Goal: Transaction & Acquisition: Purchase product/service

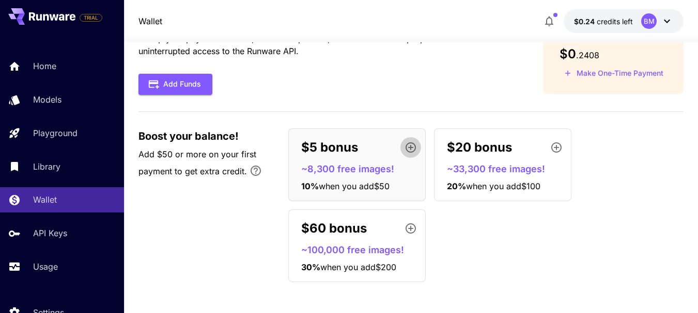
click at [413, 146] on icon "button" at bounding box center [410, 148] width 12 height 12
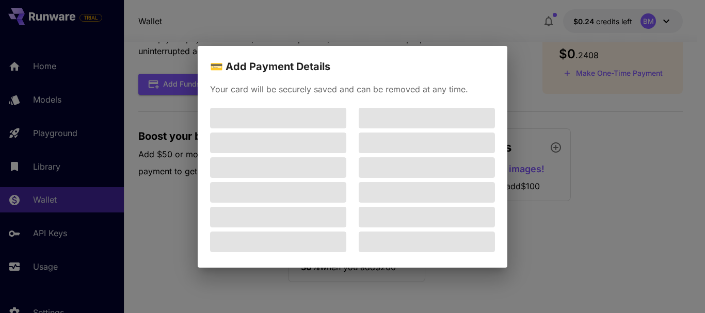
click at [508, 20] on div "💳 Add Payment Details Your card will be securely saved and can be removed at an…" at bounding box center [352, 156] width 705 height 313
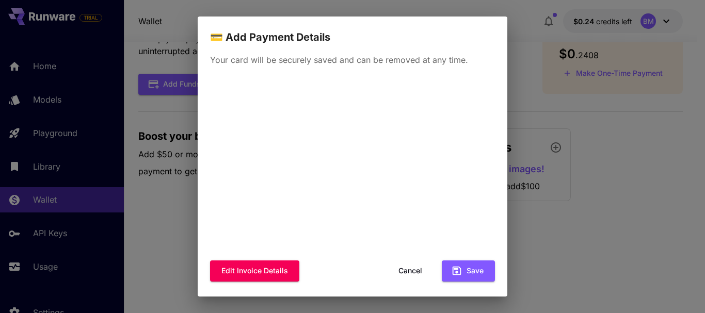
click at [412, 269] on button "Cancel" at bounding box center [410, 271] width 46 height 21
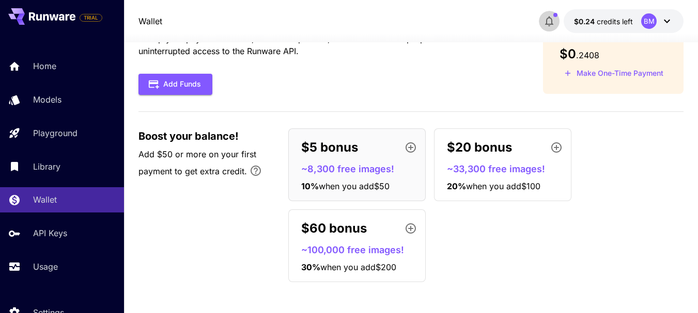
click at [547, 20] on icon "button" at bounding box center [549, 22] width 8 height 10
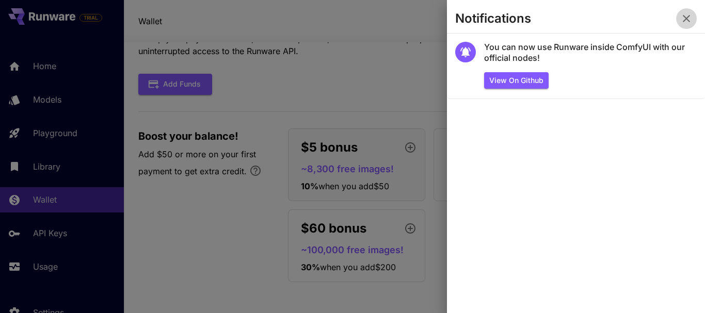
click at [686, 19] on icon "button" at bounding box center [686, 18] width 7 height 7
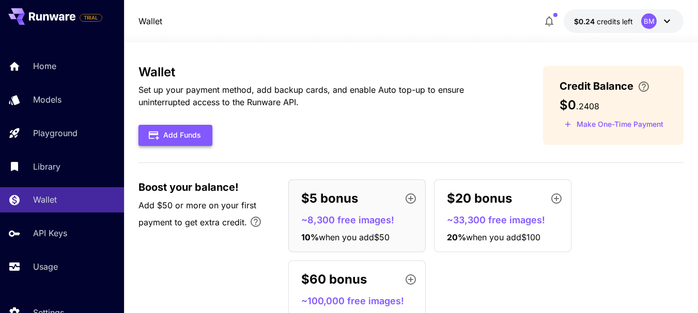
click at [175, 134] on button "Add Funds" at bounding box center [175, 135] width 74 height 21
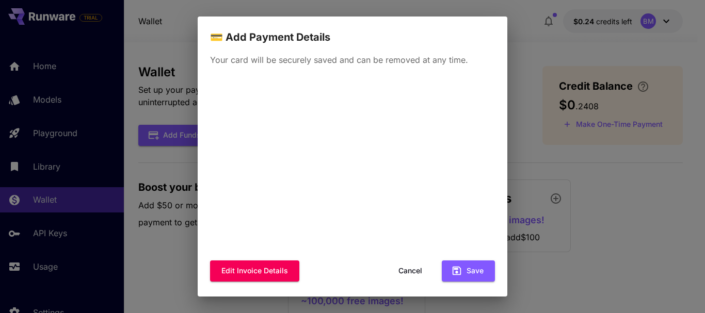
click at [405, 276] on button "Cancel" at bounding box center [410, 271] width 46 height 21
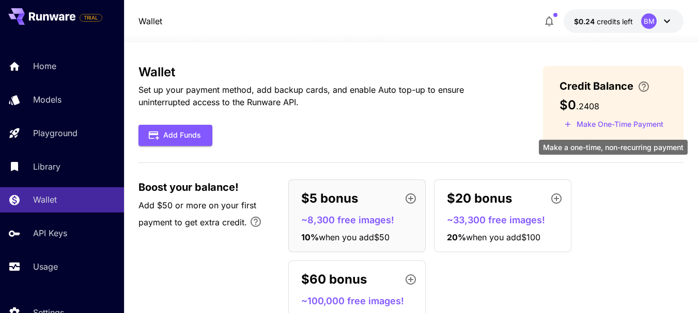
click at [635, 124] on button "Make One-Time Payment" at bounding box center [613, 125] width 108 height 16
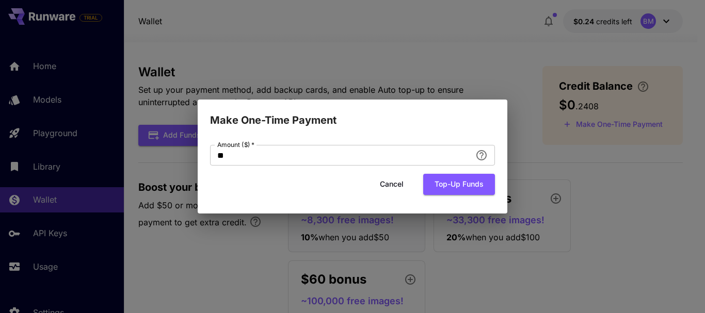
click at [390, 186] on button "Cancel" at bounding box center [392, 184] width 46 height 21
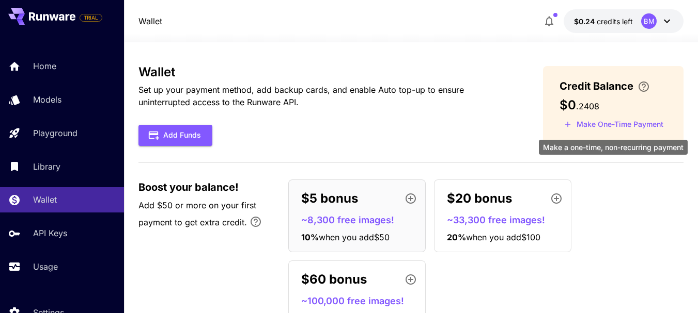
click at [609, 123] on button "Make One-Time Payment" at bounding box center [613, 125] width 108 height 16
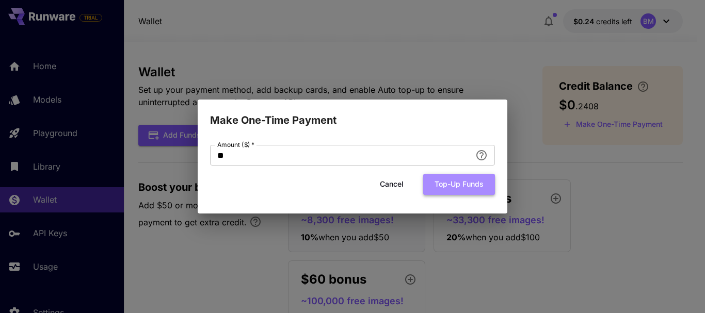
click at [476, 181] on button "Top-up funds" at bounding box center [459, 184] width 72 height 21
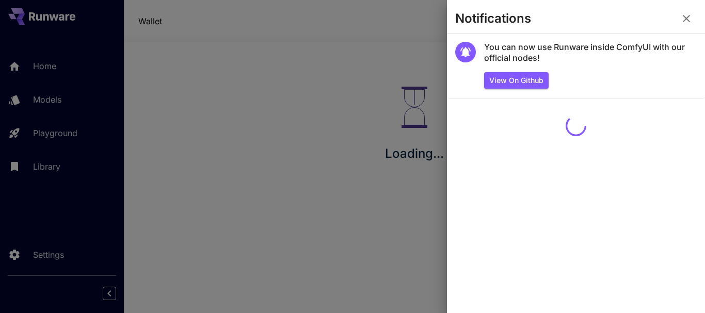
click at [685, 20] on icon "button" at bounding box center [687, 18] width 12 height 12
